Goal: Transaction & Acquisition: Purchase product/service

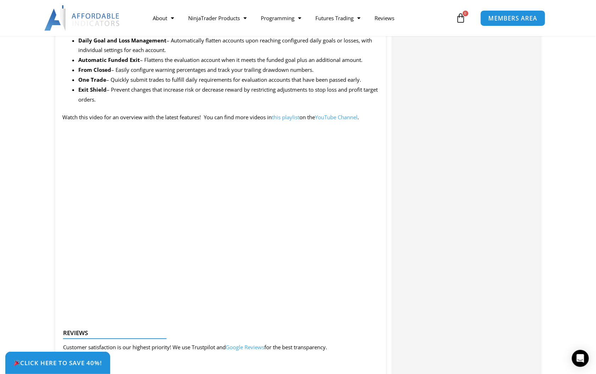
drag, startPoint x: 0, startPoint y: 0, endPoint x: 510, endPoint y: 17, distance: 510.0
click at [510, 17] on span "MEMBERS AREA" at bounding box center [512, 18] width 49 height 6
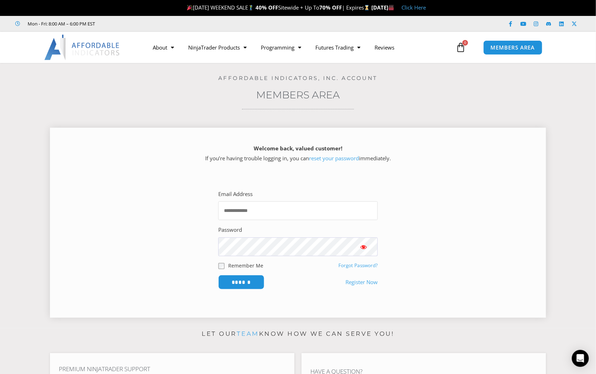
type input "**********"
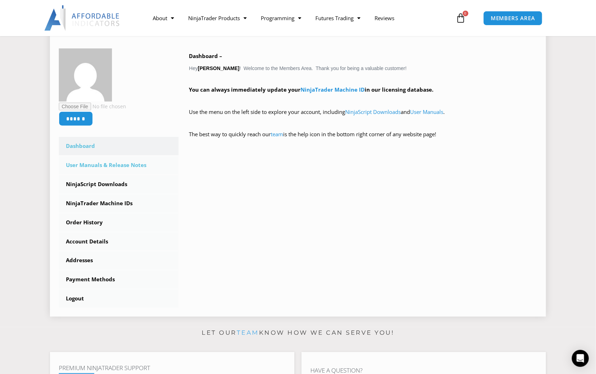
scroll to position [106, 0]
click at [78, 222] on link "Order History" at bounding box center [119, 222] width 120 height 18
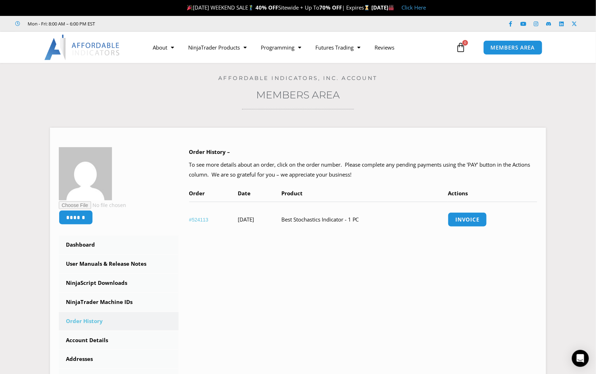
click at [426, 8] on link "Click Here" at bounding box center [413, 7] width 24 height 7
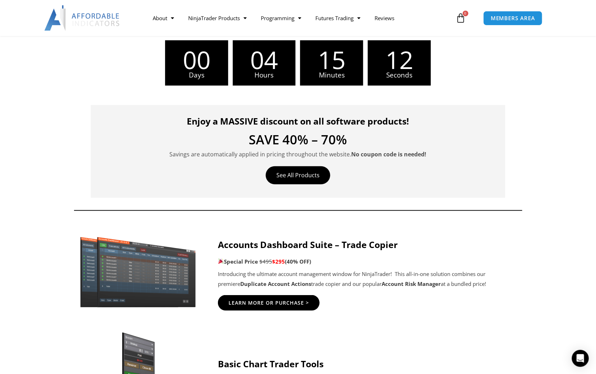
scroll to position [213, 0]
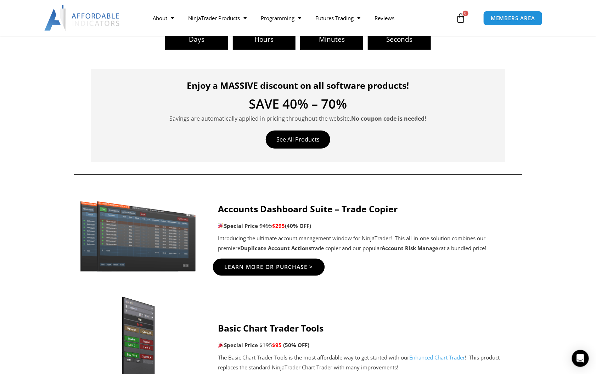
click at [262, 267] on span "Learn More Or Purchase >" at bounding box center [269, 267] width 89 height 5
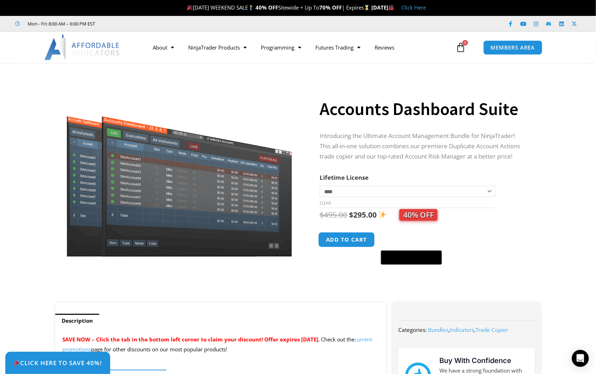
click at [344, 241] on button "Add to cart" at bounding box center [346, 239] width 57 height 15
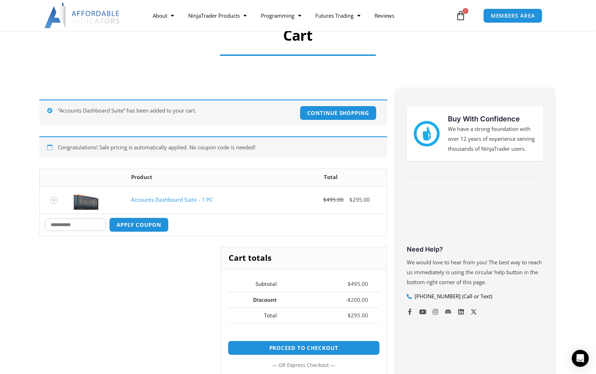
scroll to position [70, 0]
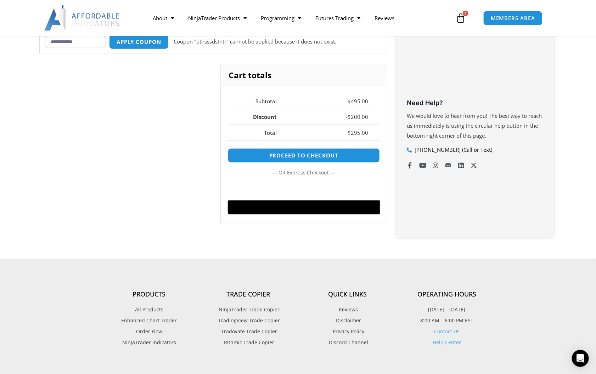
scroll to position [210, 0]
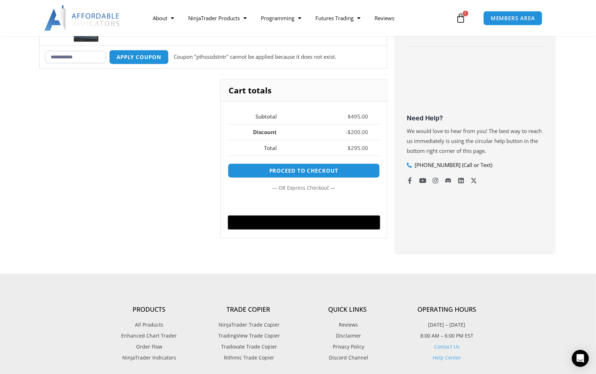
scroll to position [174, 0]
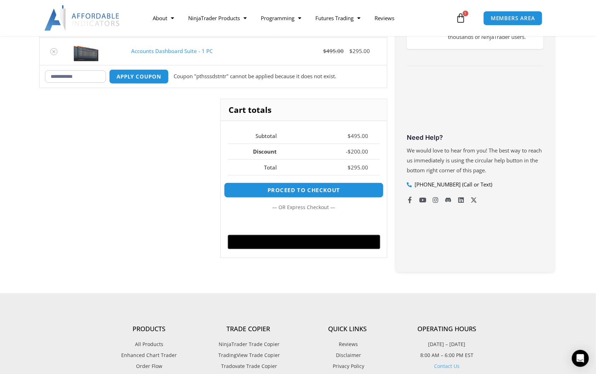
click at [293, 189] on link "Proceed to checkout" at bounding box center [304, 190] width 160 height 15
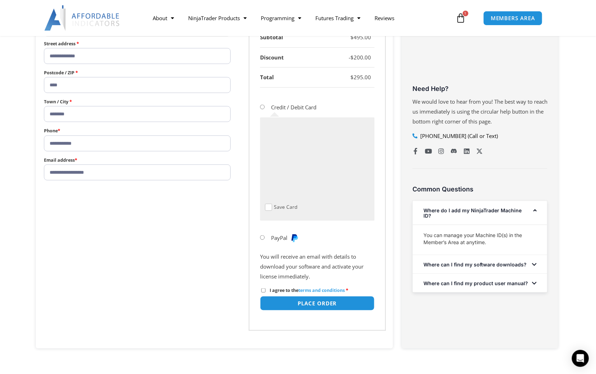
scroll to position [283, 0]
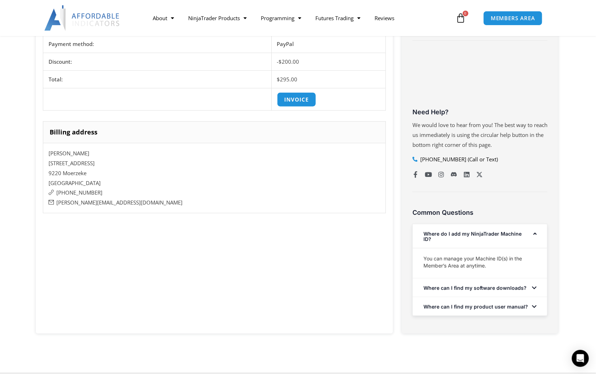
scroll to position [248, 0]
